Goal: Navigation & Orientation: Go to known website

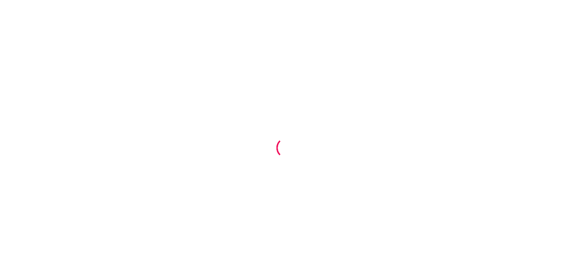
click at [190, 122] on div at bounding box center [290, 136] width 580 height 272
click at [189, 120] on div at bounding box center [290, 136] width 580 height 272
click at [97, 90] on div at bounding box center [290, 136] width 580 height 272
